Goal: Information Seeking & Learning: Learn about a topic

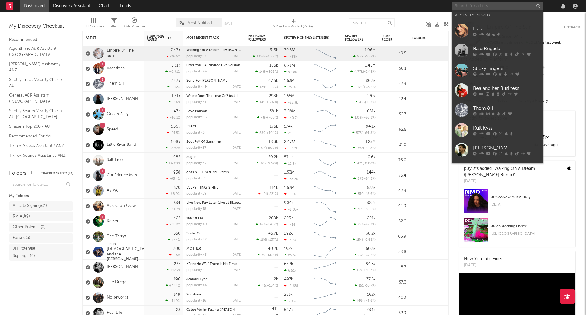
click at [480, 8] on input "text" at bounding box center [498, 6] width 92 height 8
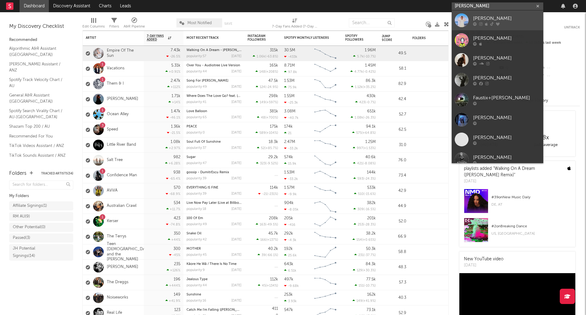
type input "[PERSON_NAME]"
click at [498, 15] on div "[PERSON_NAME]" at bounding box center [506, 18] width 67 height 7
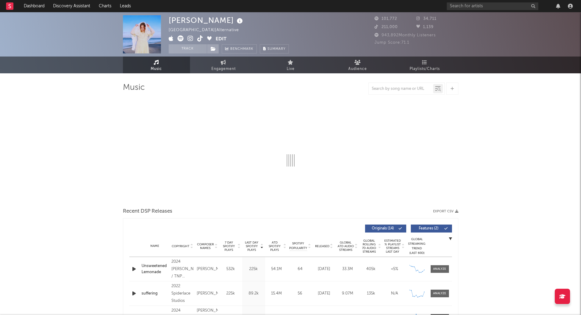
select select "6m"
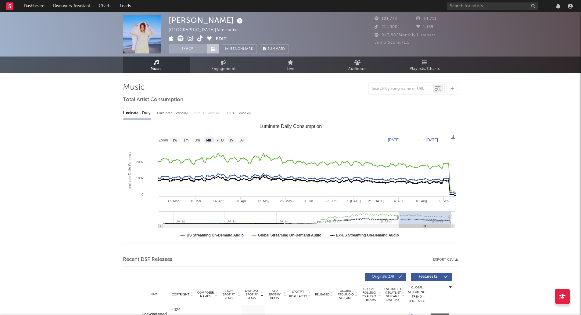
click at [214, 49] on icon at bounding box center [213, 49] width 5 height 4
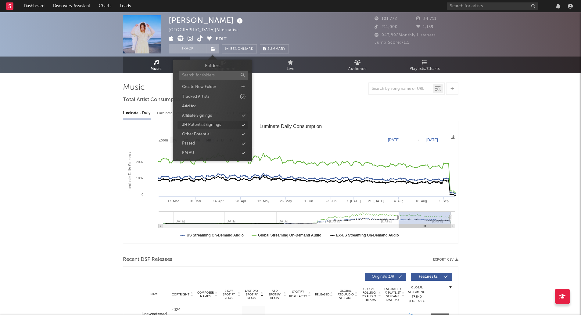
click at [215, 125] on div "JH Potential Signings" at bounding box center [201, 125] width 39 height 6
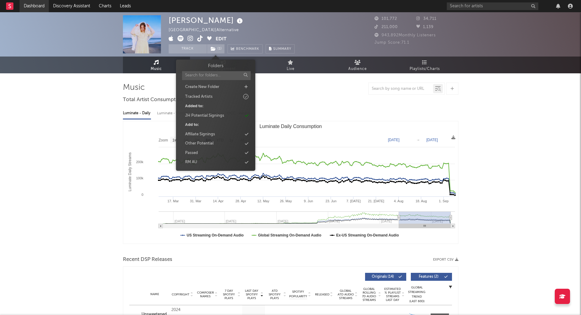
click at [31, 6] on link "Dashboard" at bounding box center [34, 6] width 29 height 12
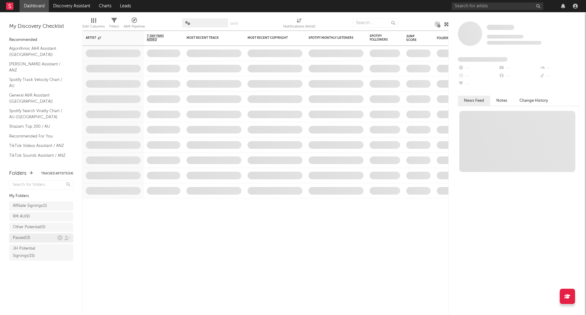
click at [35, 238] on div "Passed ( 3 )" at bounding box center [35, 237] width 45 height 7
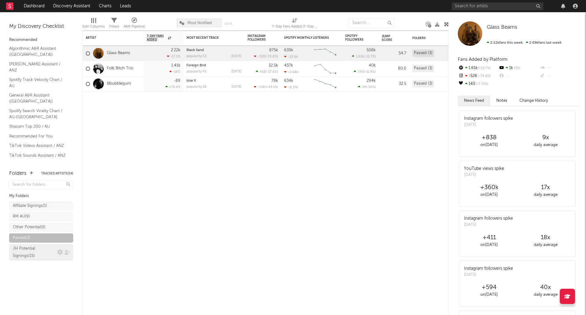
click at [32, 253] on div "JH Potential Signings ( 15 )" at bounding box center [34, 252] width 43 height 15
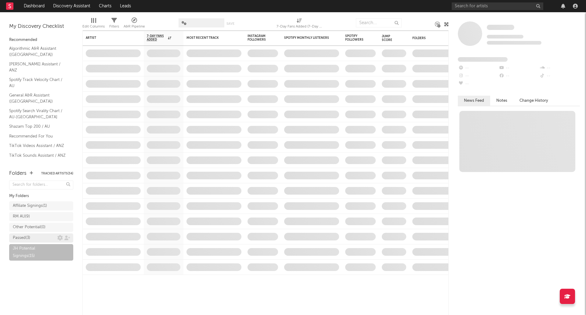
click at [28, 237] on div "Passed ( 3 )" at bounding box center [21, 237] width 17 height 7
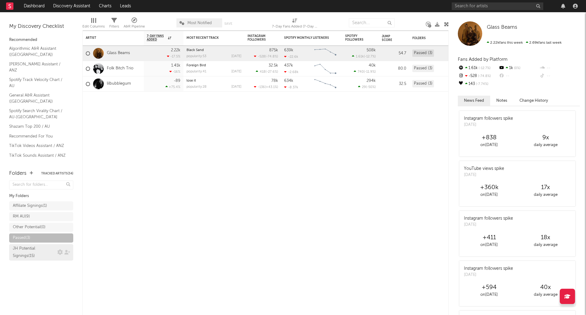
click at [34, 249] on div "JH Potential Signings ( 15 )" at bounding box center [34, 252] width 43 height 15
